Goal: Task Accomplishment & Management: Manage account settings

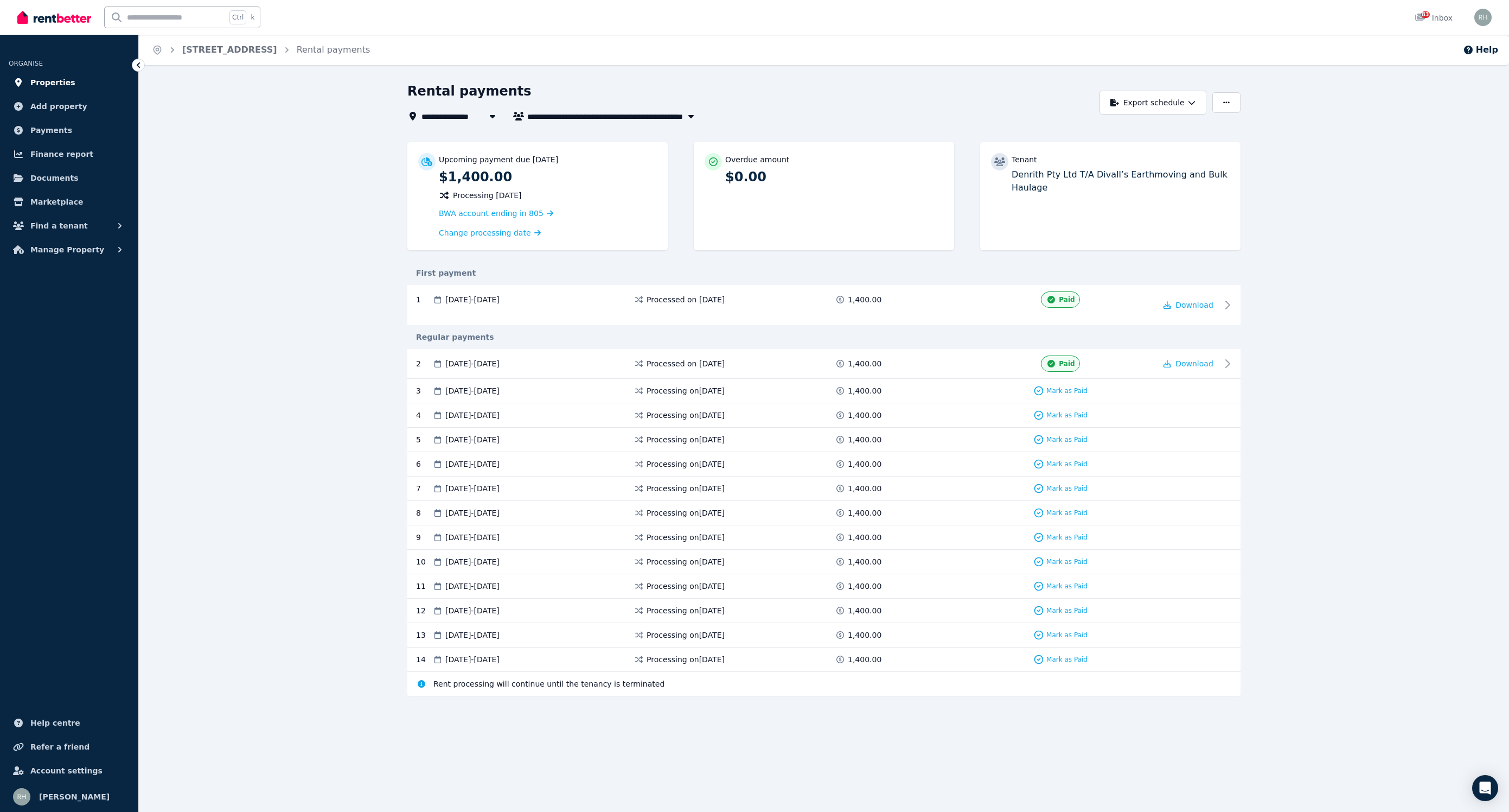
click at [20, 85] on icon at bounding box center [19, 82] width 11 height 8
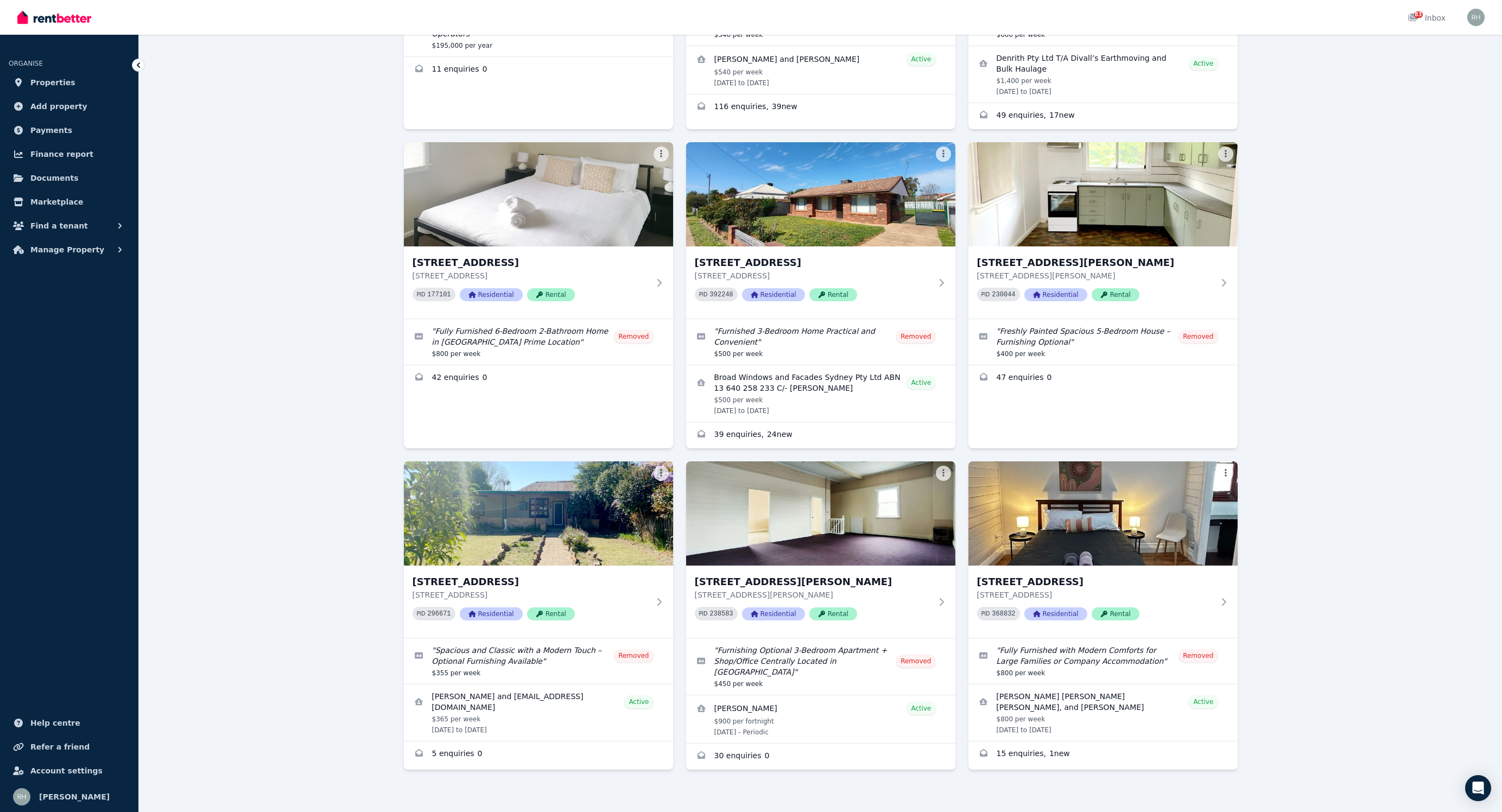
scroll to position [300, 0]
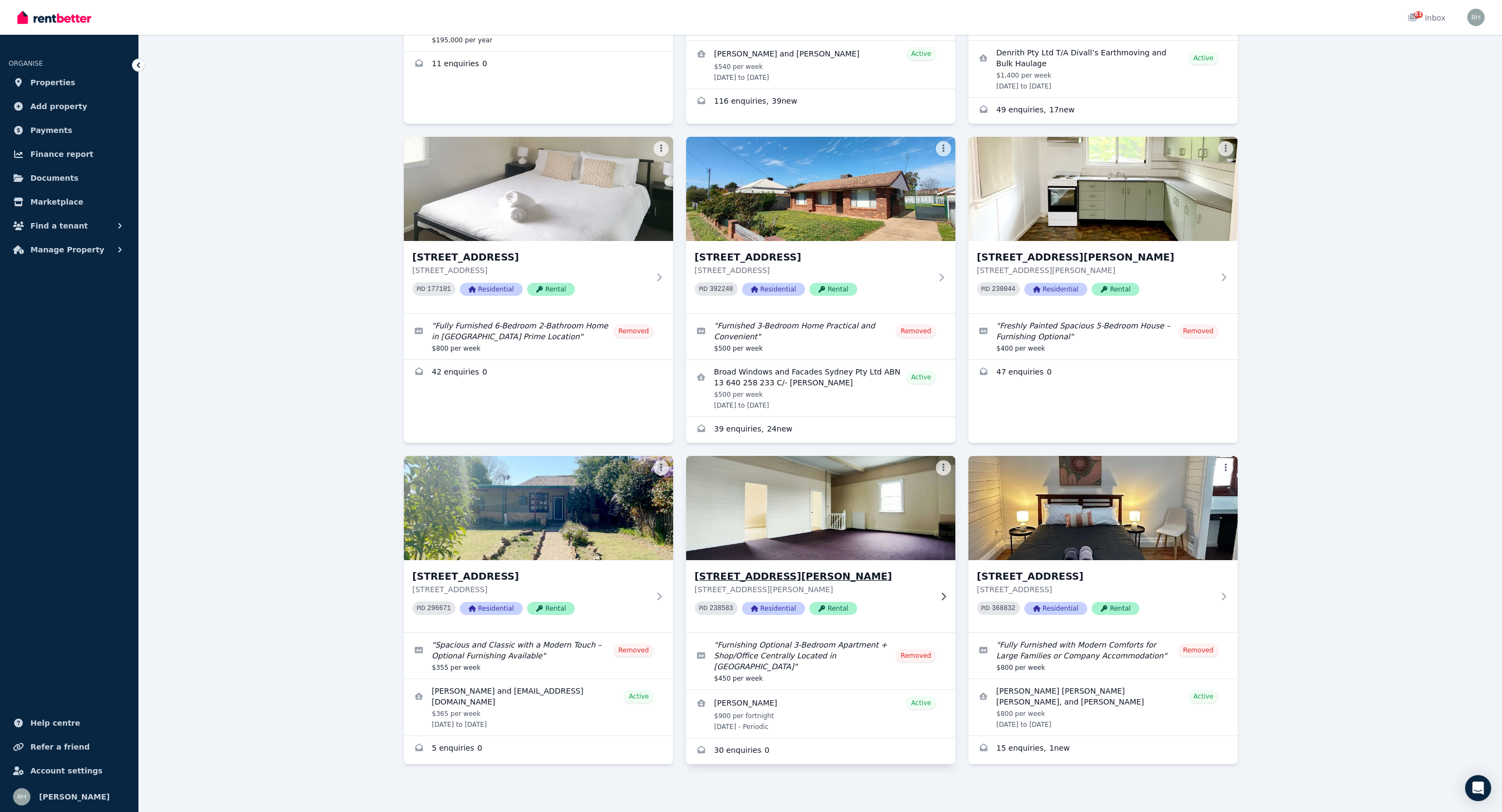
click at [828, 568] on div "[STREET_ADDRESS][GEOGRAPHIC_DATA][PERSON_NAME][STREET_ADDRESS][PERSON_NAME] PID…" at bounding box center [820, 596] width 269 height 73
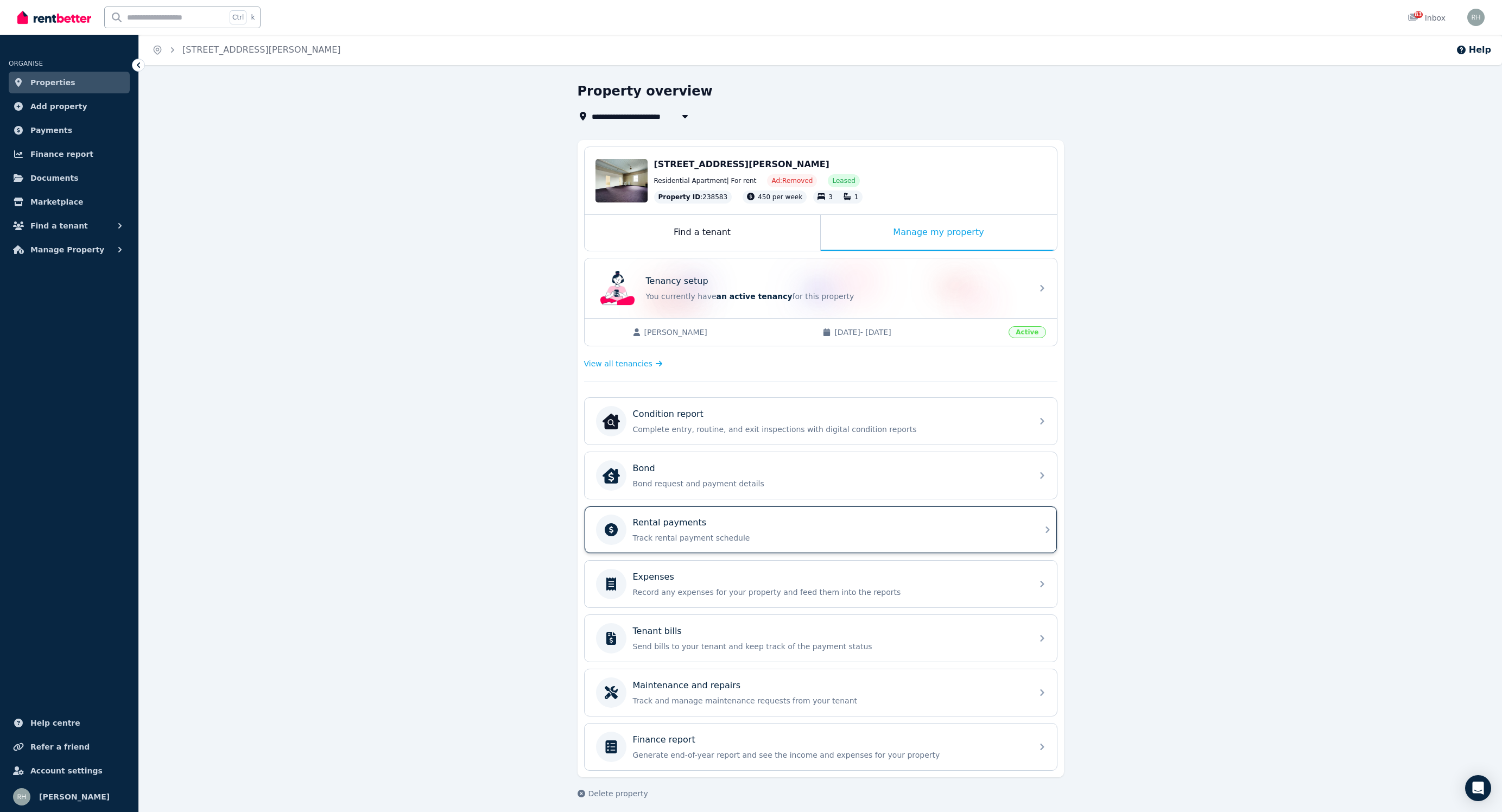
click at [753, 548] on div "Rental payments Track rental payment schedule" at bounding box center [821, 529] width 472 height 46
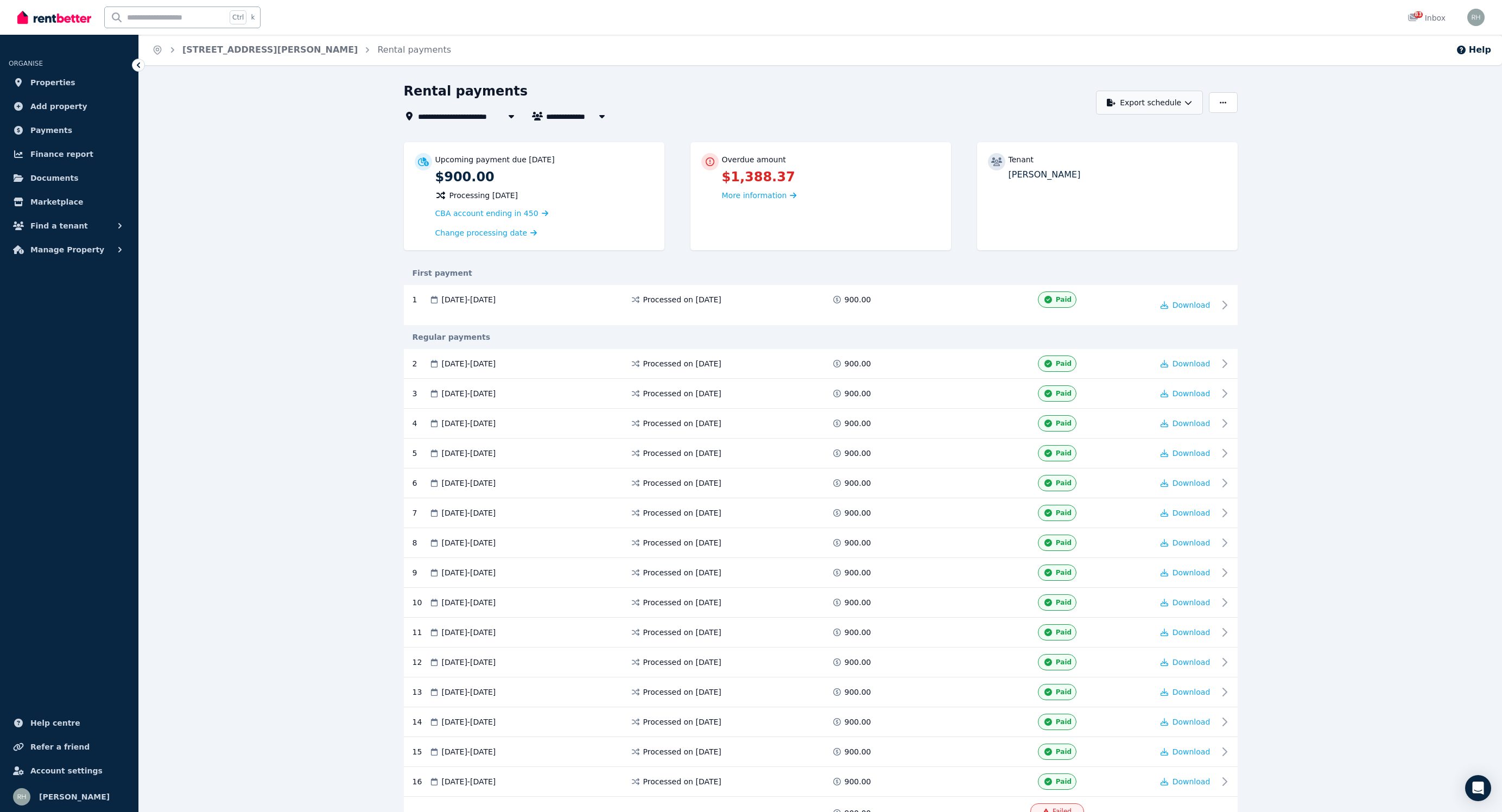
click at [1164, 99] on button "Export schedule" at bounding box center [1148, 102] width 107 height 24
click at [1167, 124] on button "PDF" at bounding box center [1143, 130] width 122 height 20
